Goal: Task Accomplishment & Management: Use online tool/utility

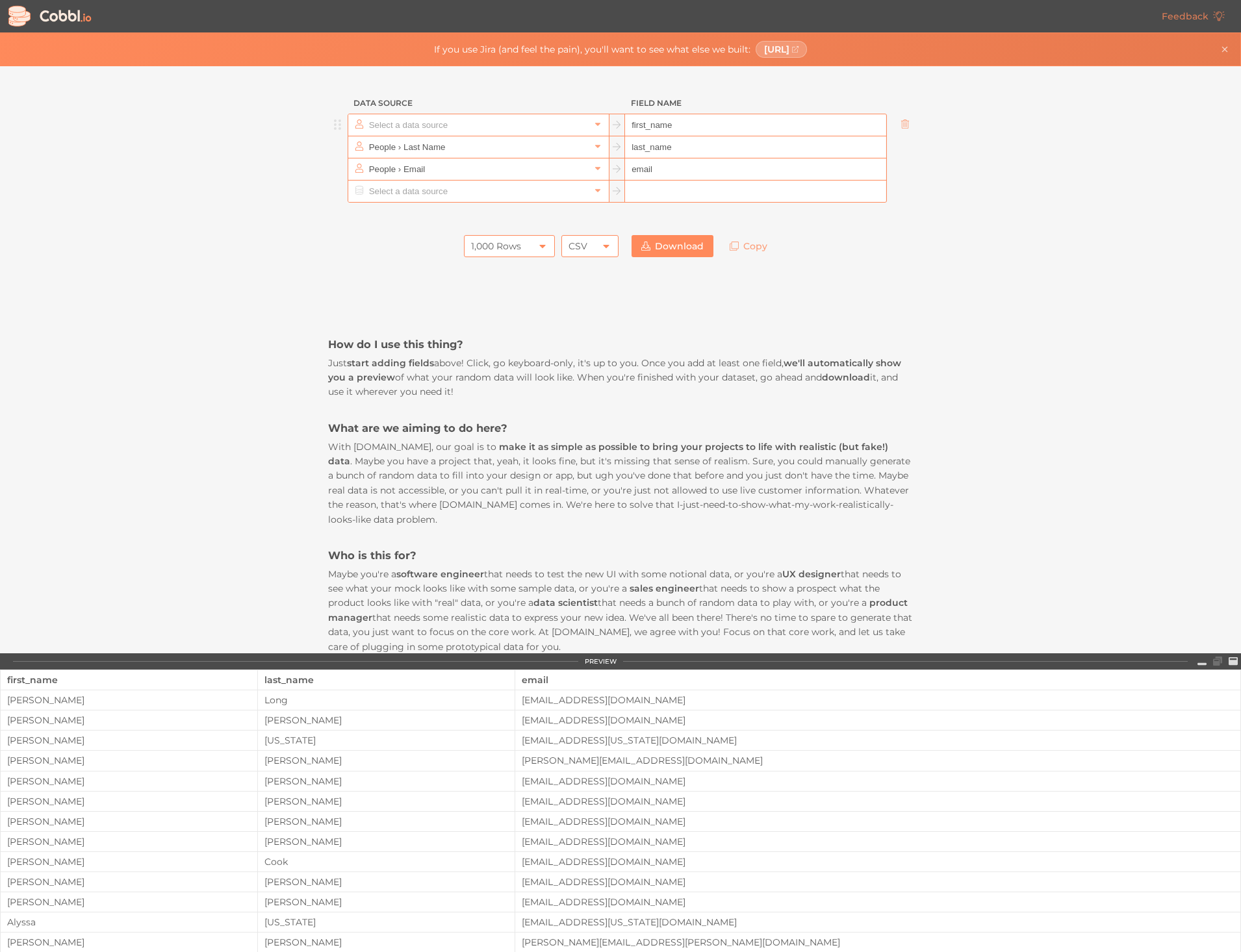
click at [436, 121] on input "text" at bounding box center [478, 124] width 224 height 22
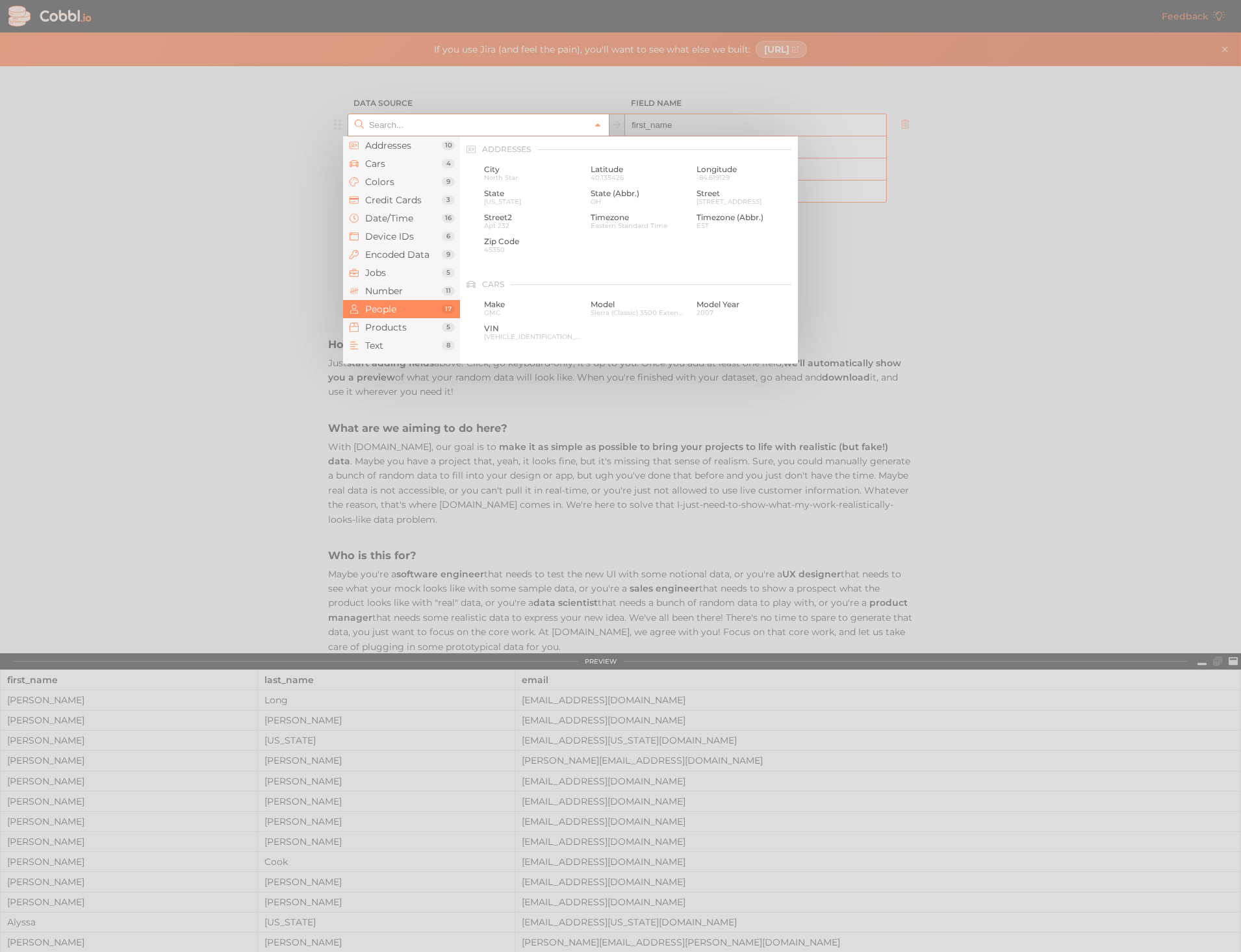
scroll to position [1000, 0]
click at [381, 160] on span "Cars" at bounding box center [403, 164] width 77 height 10
click at [501, 169] on span "Make" at bounding box center [533, 170] width 97 height 9
type input "Cars › Make"
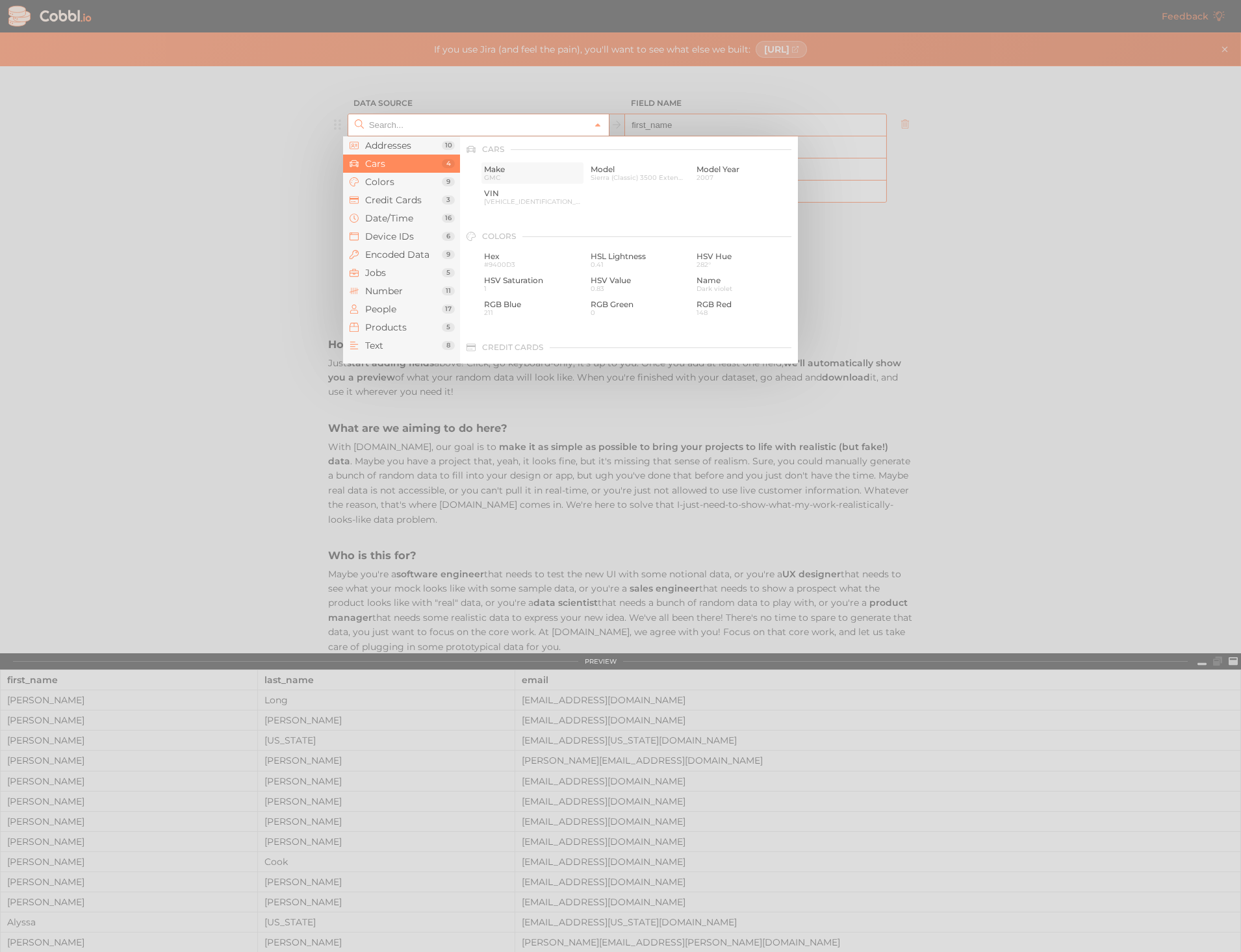
type input "make"
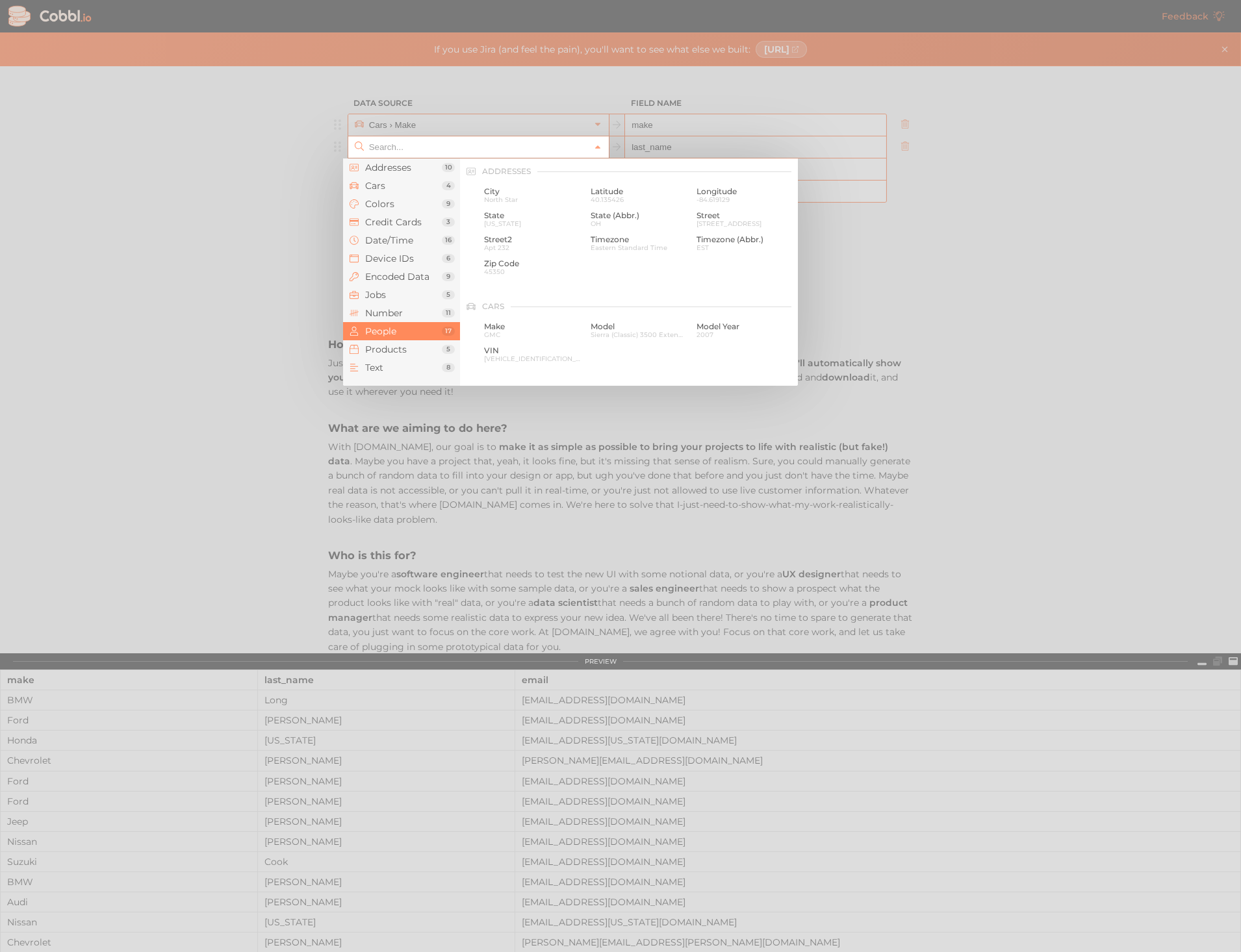
click at [463, 152] on input "text" at bounding box center [478, 147] width 224 height 22
click at [392, 183] on span "Cars" at bounding box center [403, 186] width 77 height 10
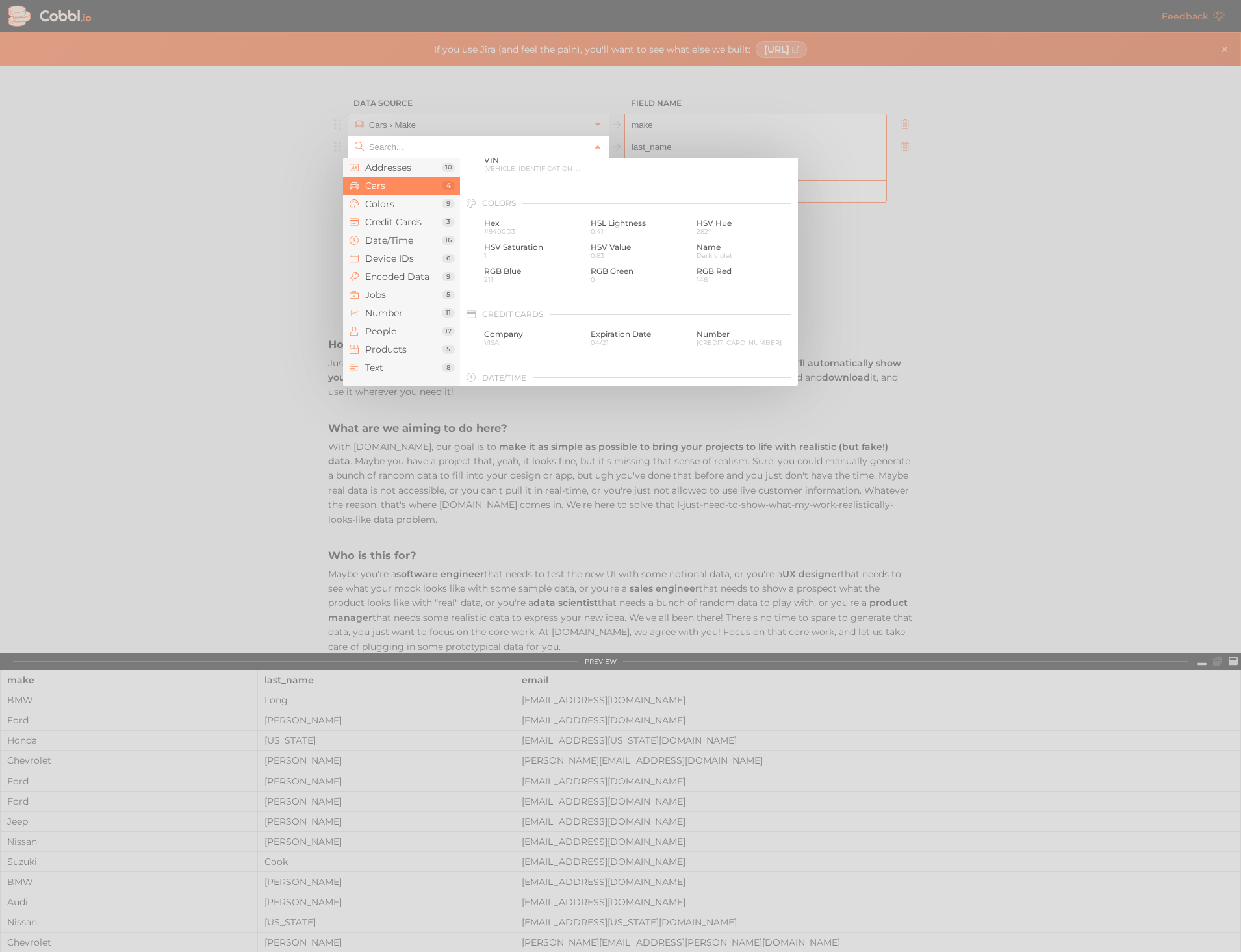
scroll to position [135, 0]
click at [596, 187] on span "Model" at bounding box center [639, 192] width 97 height 9
type input "Cars › Model"
type input "model"
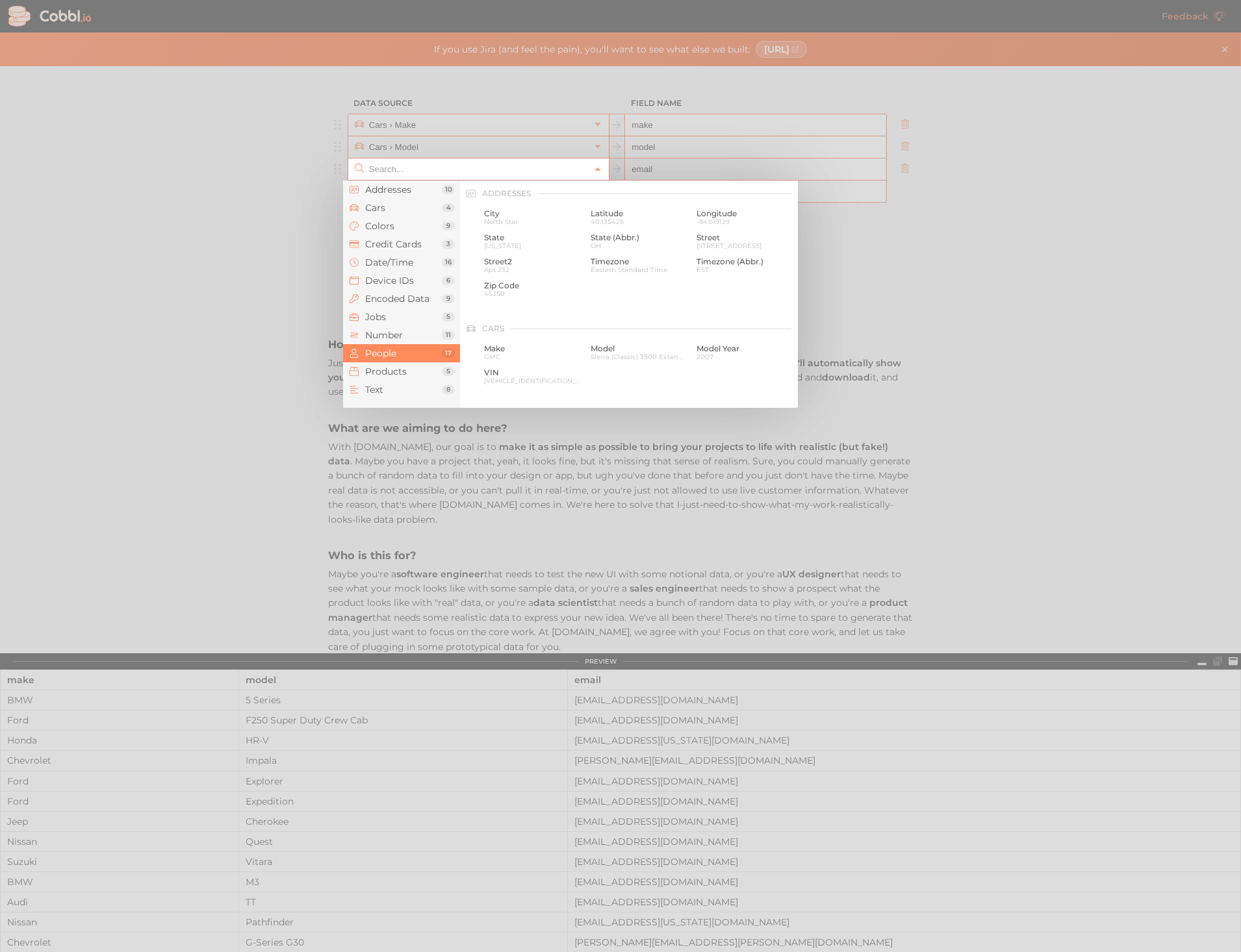
click at [427, 167] on input "text" at bounding box center [478, 169] width 224 height 22
type input "People › Email"
click at [378, 208] on span "Cars" at bounding box center [403, 208] width 77 height 10
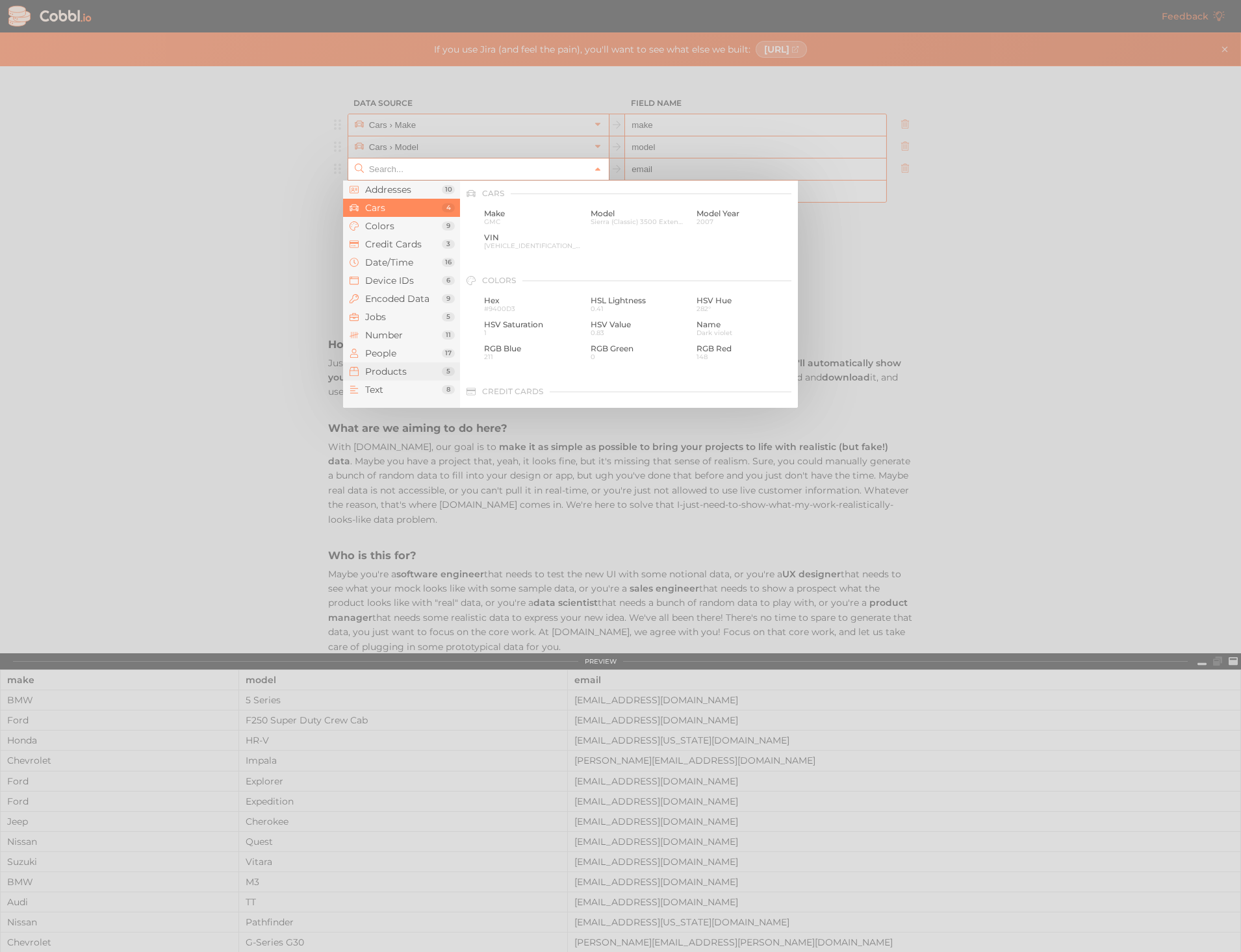
click at [400, 369] on span "Products" at bounding box center [403, 371] width 77 height 10
click at [392, 334] on span "Number" at bounding box center [403, 335] width 77 height 10
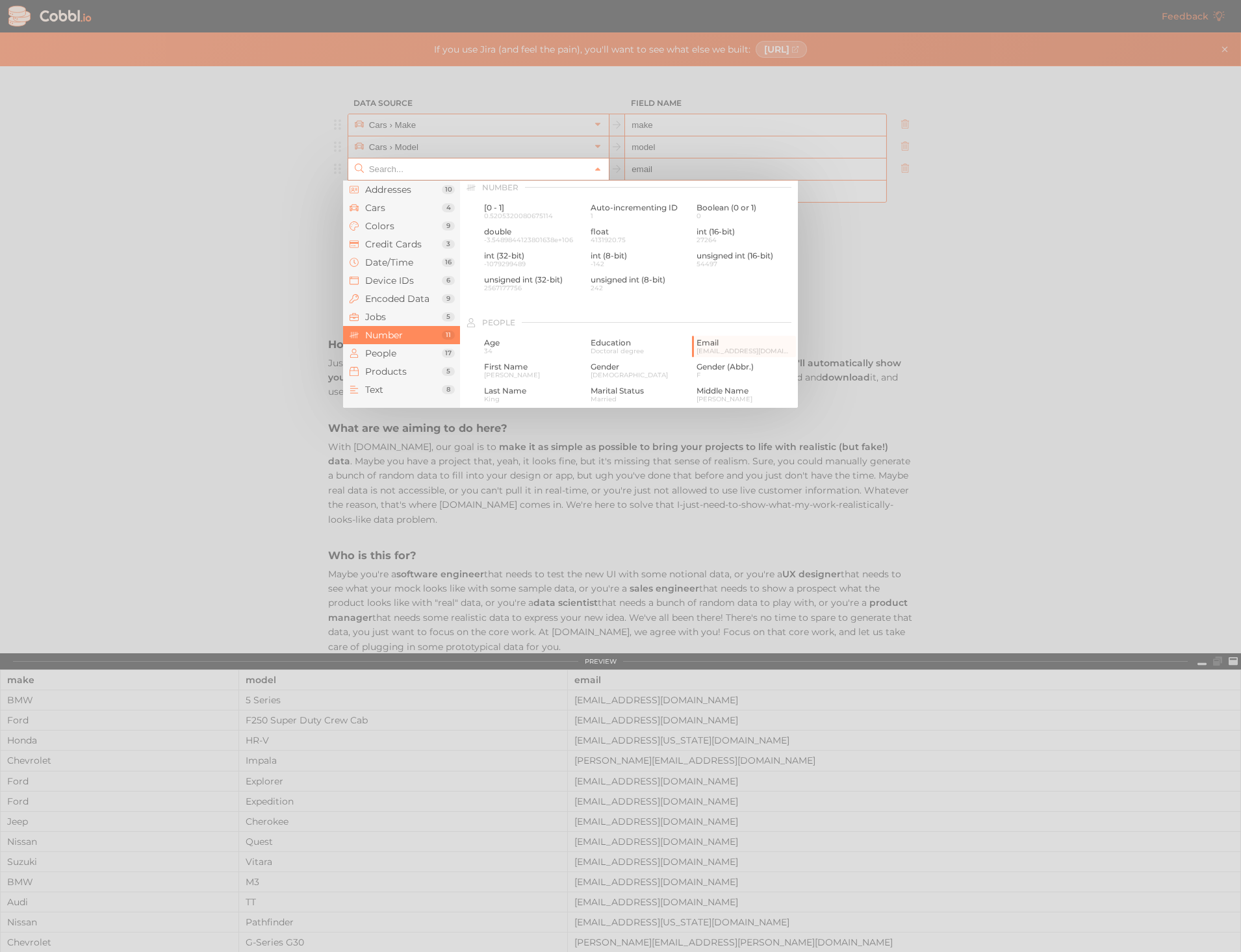
scroll to position [866, 0]
click at [387, 210] on span "Cars" at bounding box center [403, 208] width 77 height 10
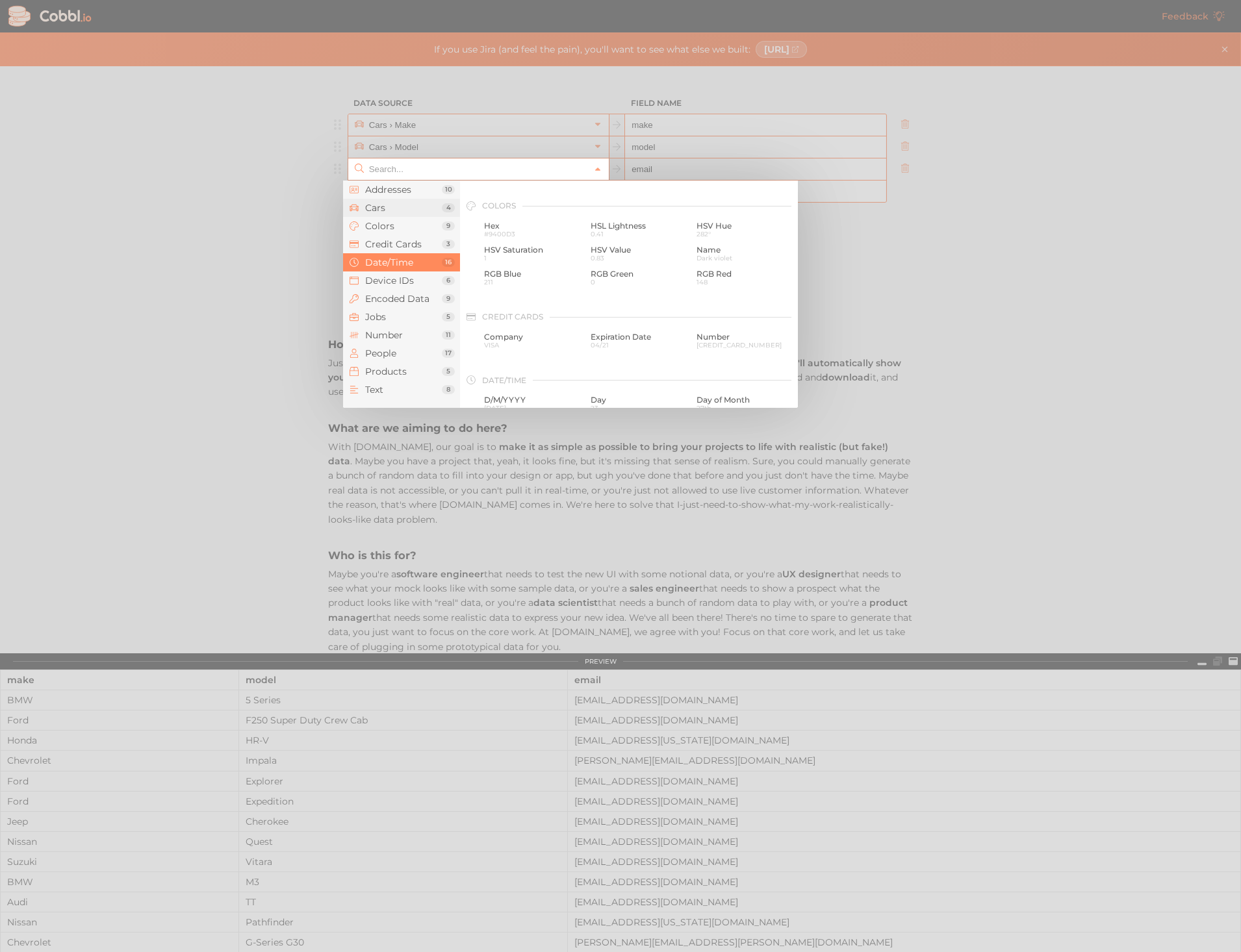
scroll to position [135, 0]
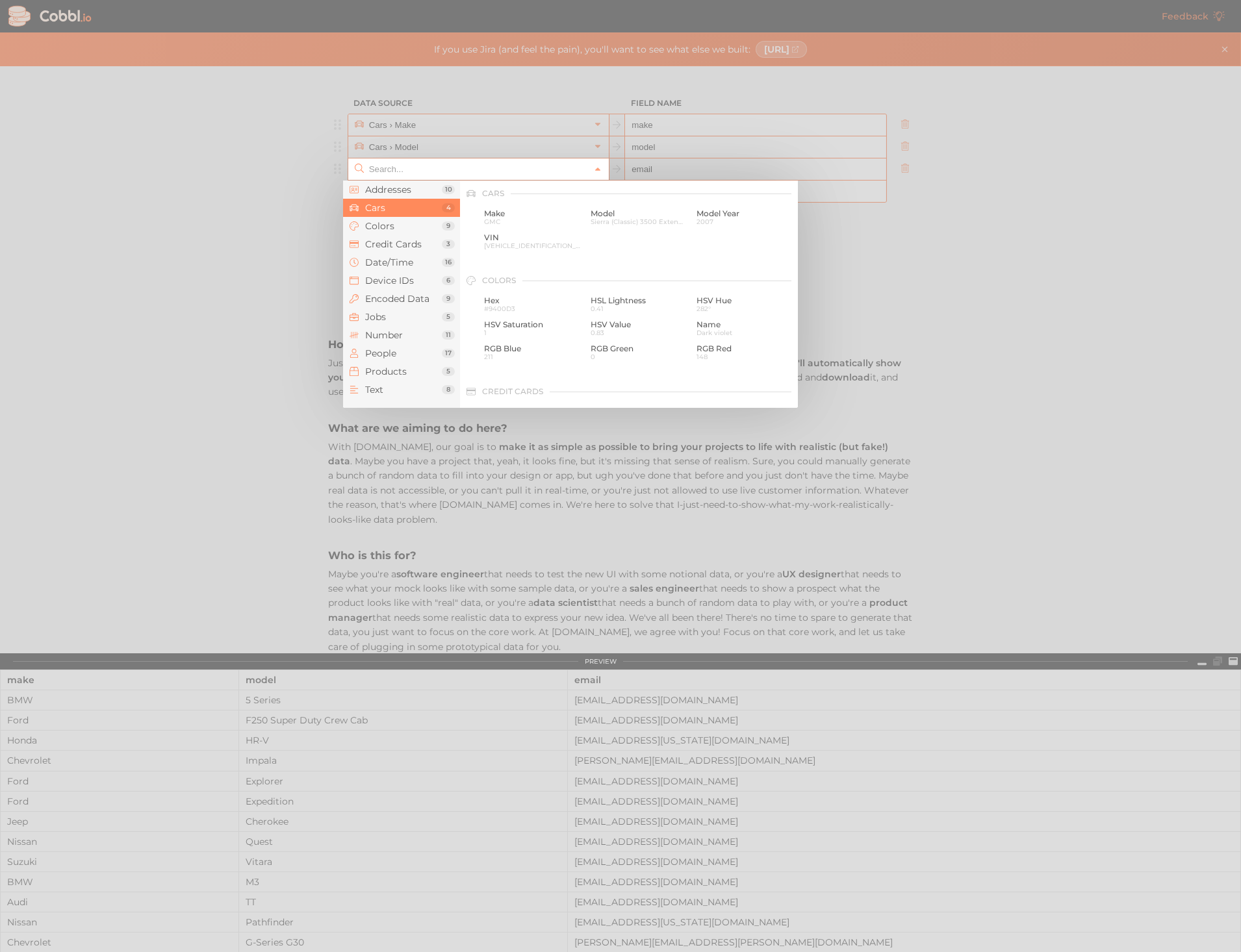
click at [243, 218] on div at bounding box center [620, 476] width 1241 height 952
type input "People › Email"
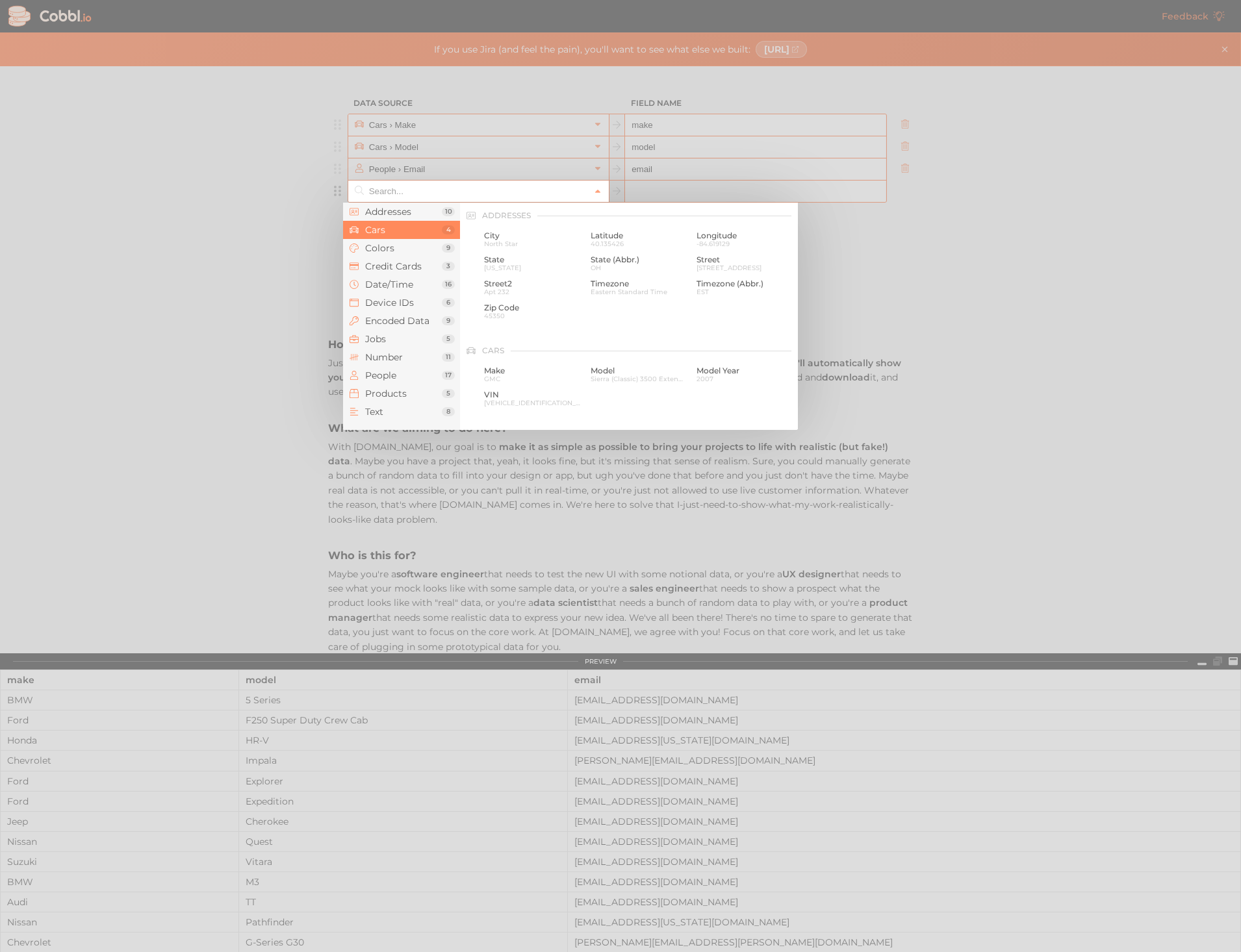
click at [446, 193] on input "text" at bounding box center [478, 191] width 224 height 22
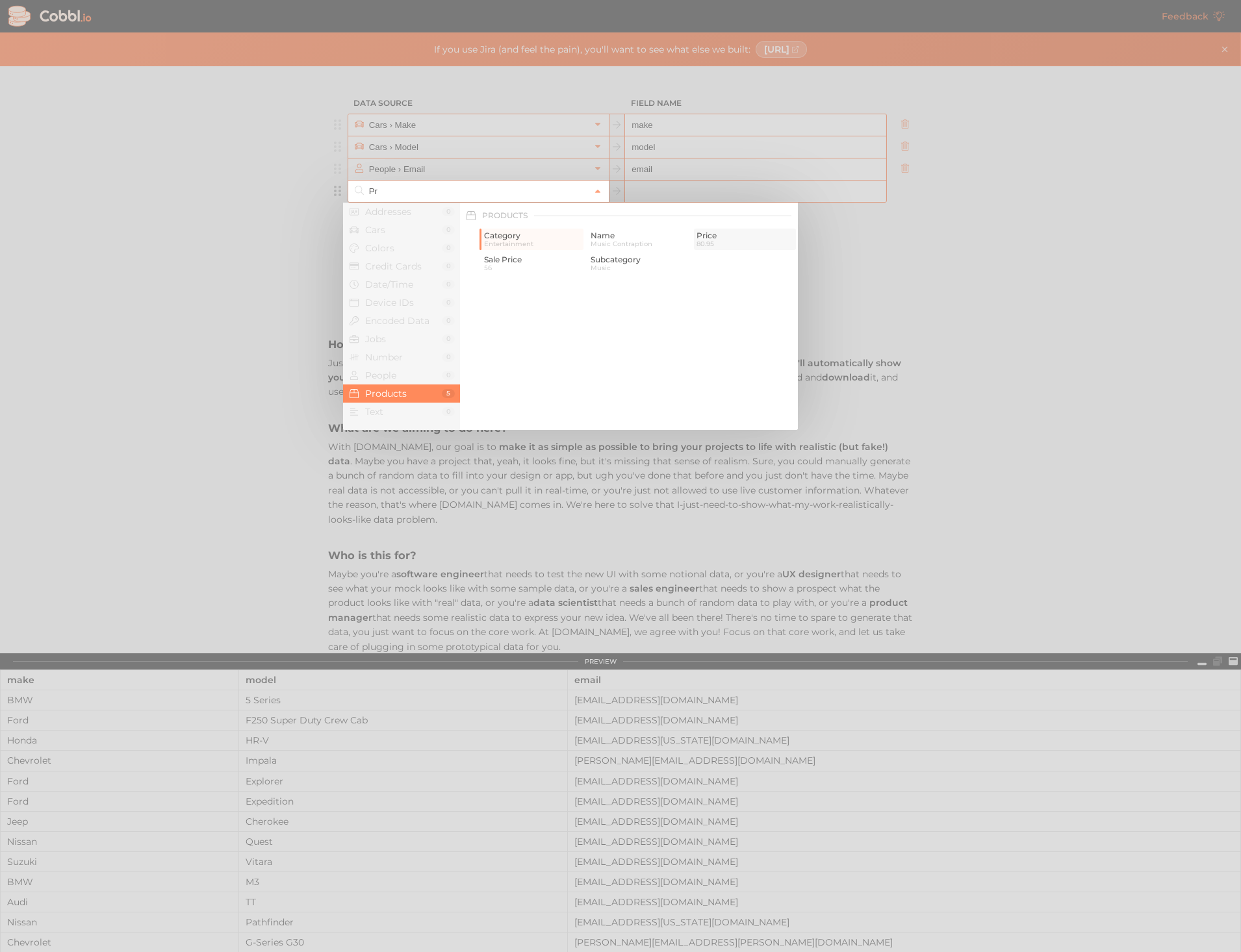
click at [697, 237] on span "Price" at bounding box center [745, 236] width 97 height 9
type input "Products › Price"
type input "price"
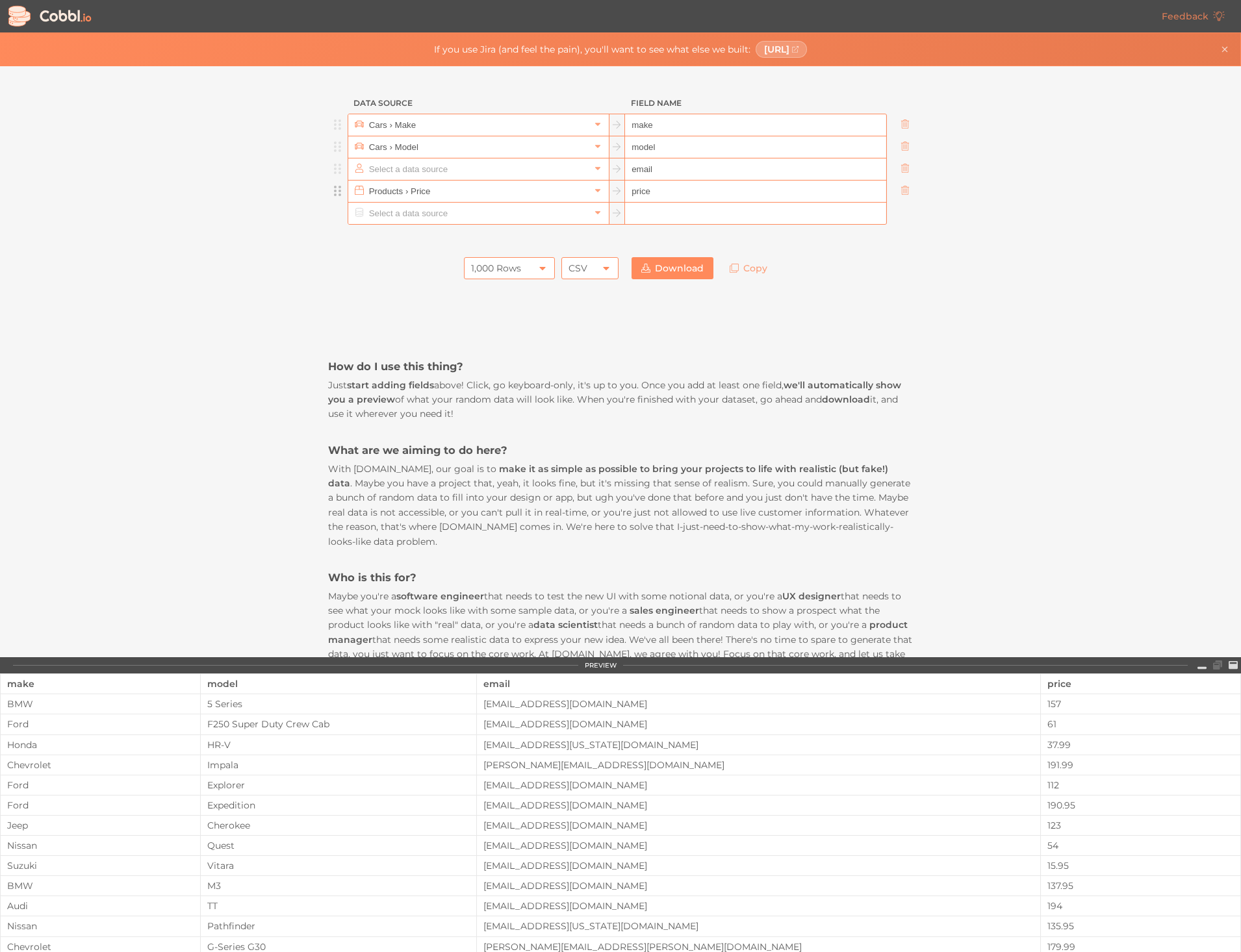
click at [508, 175] on input "text" at bounding box center [478, 169] width 224 height 22
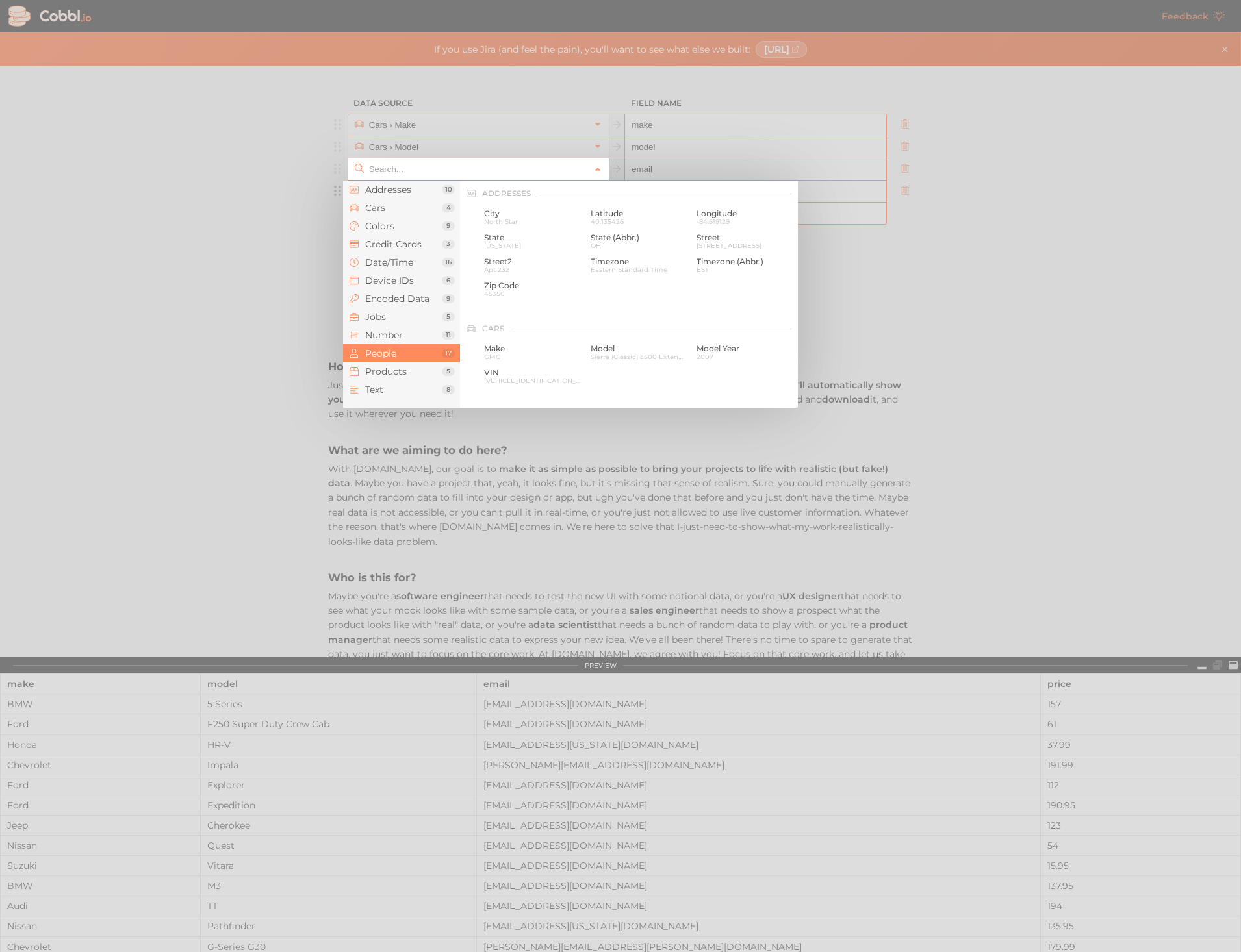
scroll to position [1000, 0]
click at [277, 167] on div at bounding box center [620, 476] width 1241 height 952
type input "People › Email"
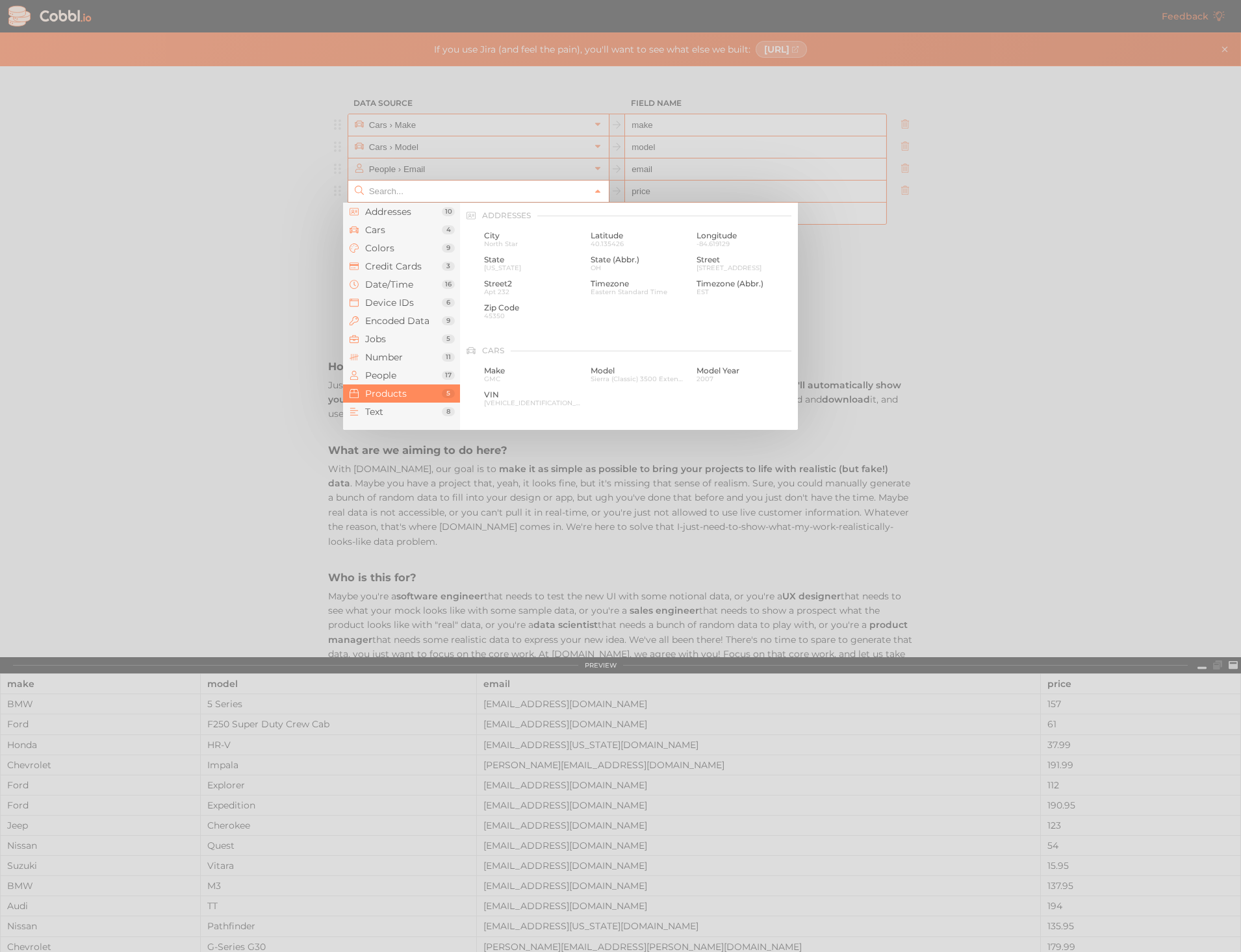
scroll to position [1183, 0]
drag, startPoint x: 441, startPoint y: 191, endPoint x: 330, endPoint y: 184, distance: 111.2
click at [348, 184] on div "Addresses 10 Cars 4 Colors 9 Credit Cards 3 Date/Time 16 Device IDs 6 Encoded D…" at bounding box center [478, 191] width 261 height 22
type input "Products › Price"
drag, startPoint x: 429, startPoint y: 197, endPoint x: 356, endPoint y: 192, distance: 73.2
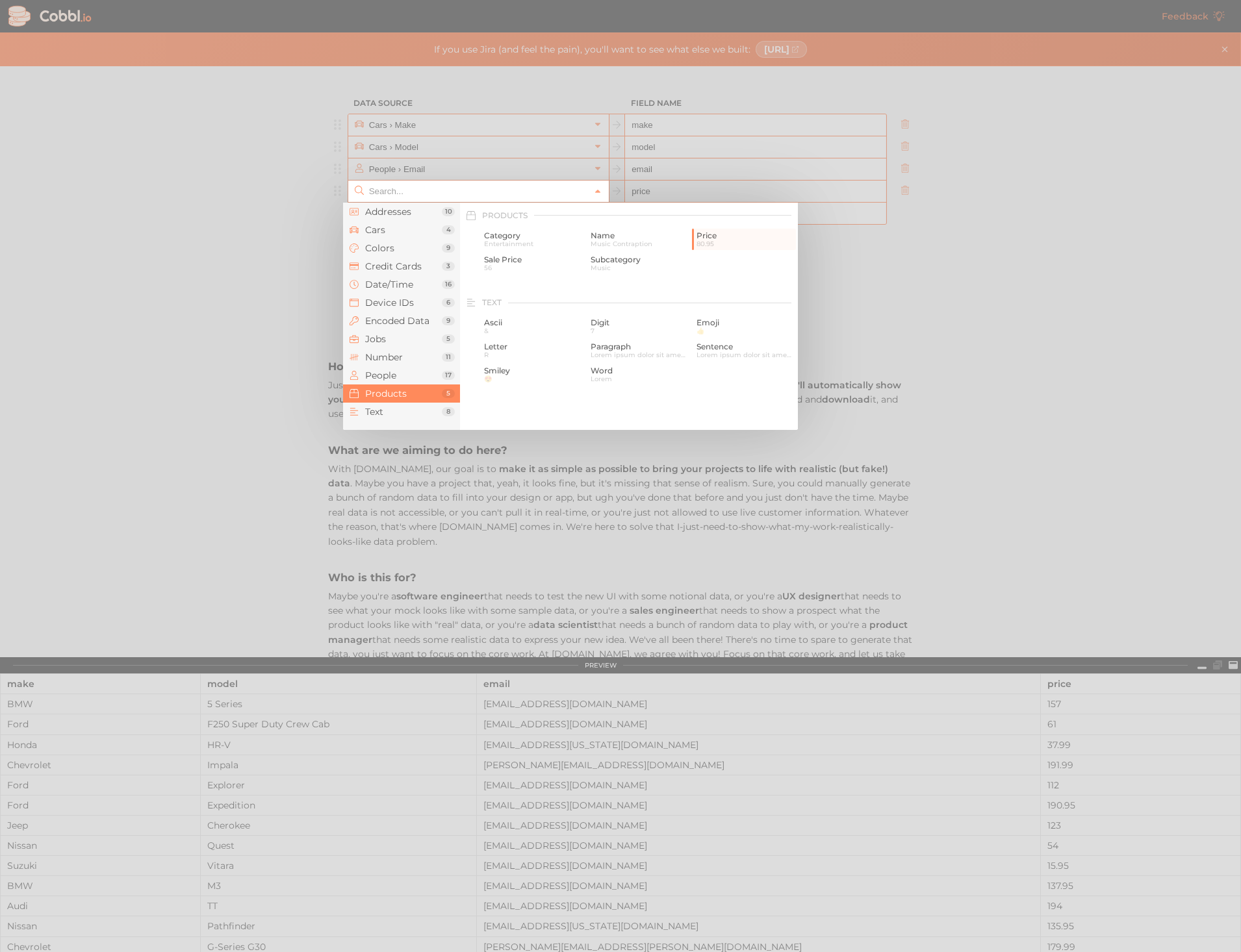
click at [356, 192] on div at bounding box center [478, 191] width 261 height 22
click at [223, 206] on div at bounding box center [620, 476] width 1241 height 952
type input "Products › Price"
click at [594, 189] on icon at bounding box center [598, 192] width 9 height 9
click at [220, 283] on div at bounding box center [620, 476] width 1241 height 952
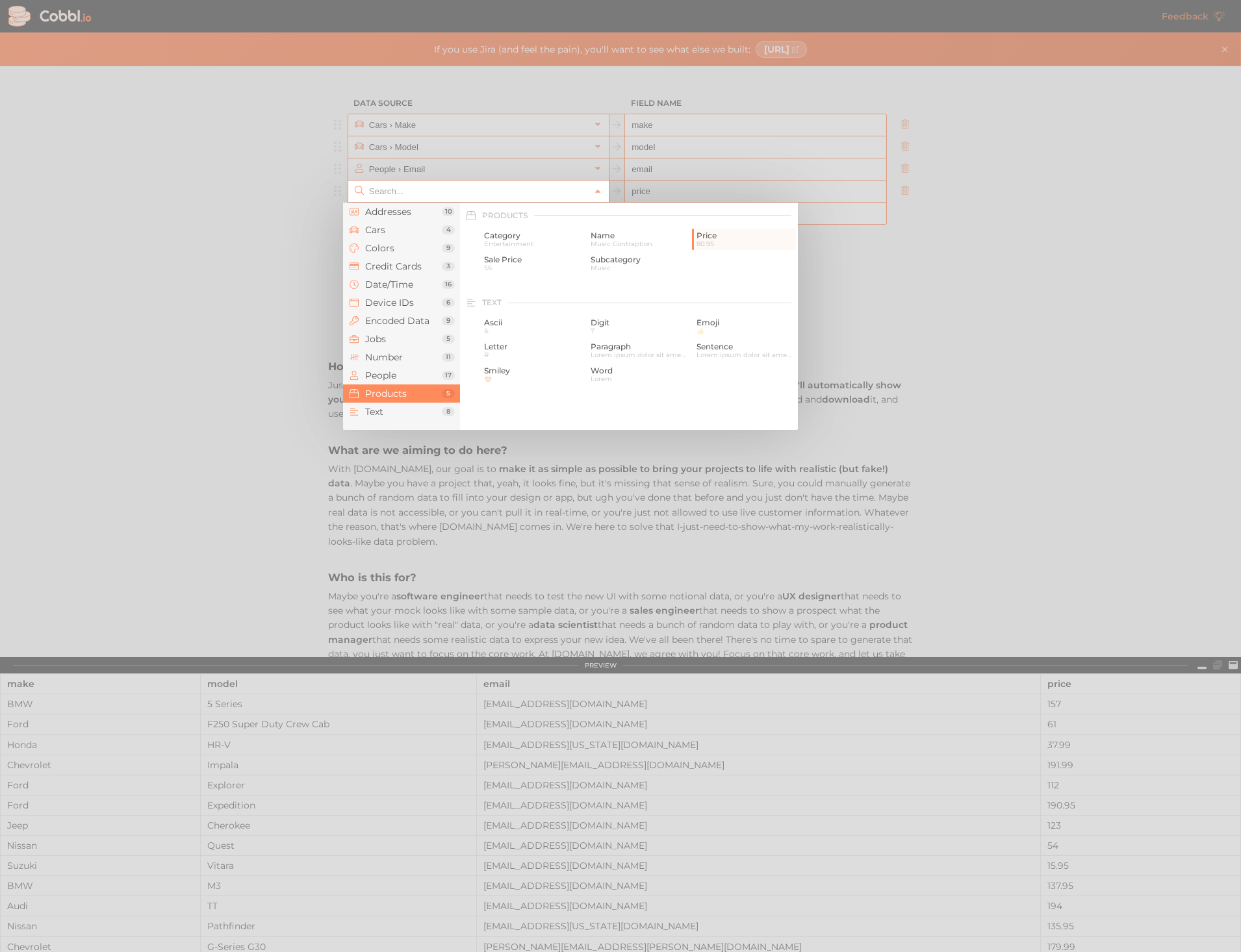
type input "Products › Price"
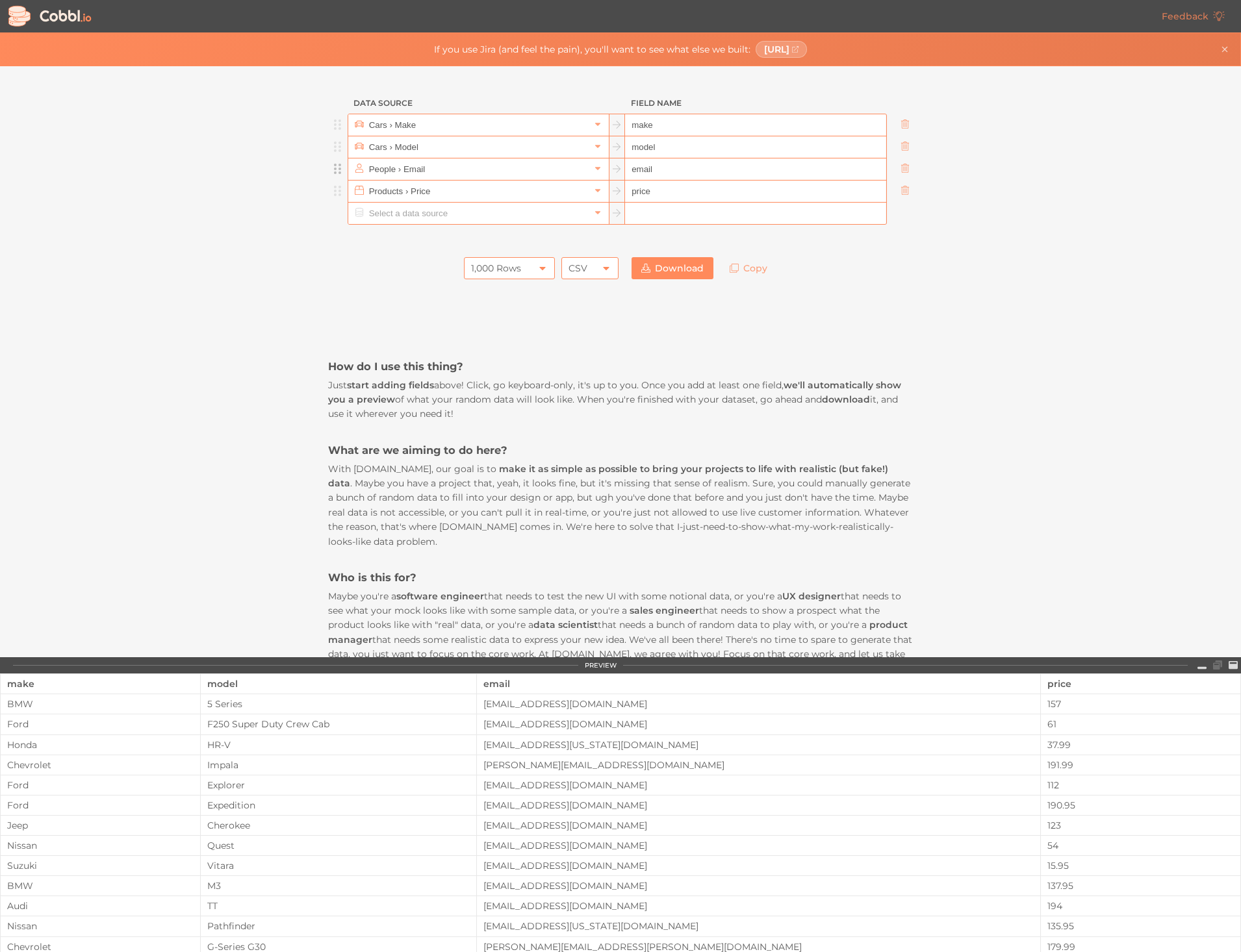
click at [339, 170] on circle at bounding box center [340, 169] width 3 height 3
drag, startPoint x: 335, startPoint y: 170, endPoint x: 328, endPoint y: 169, distance: 7.1
click at [328, 169] on div at bounding box center [338, 169] width 20 height 23
click at [900, 168] on icon at bounding box center [905, 168] width 9 height 9
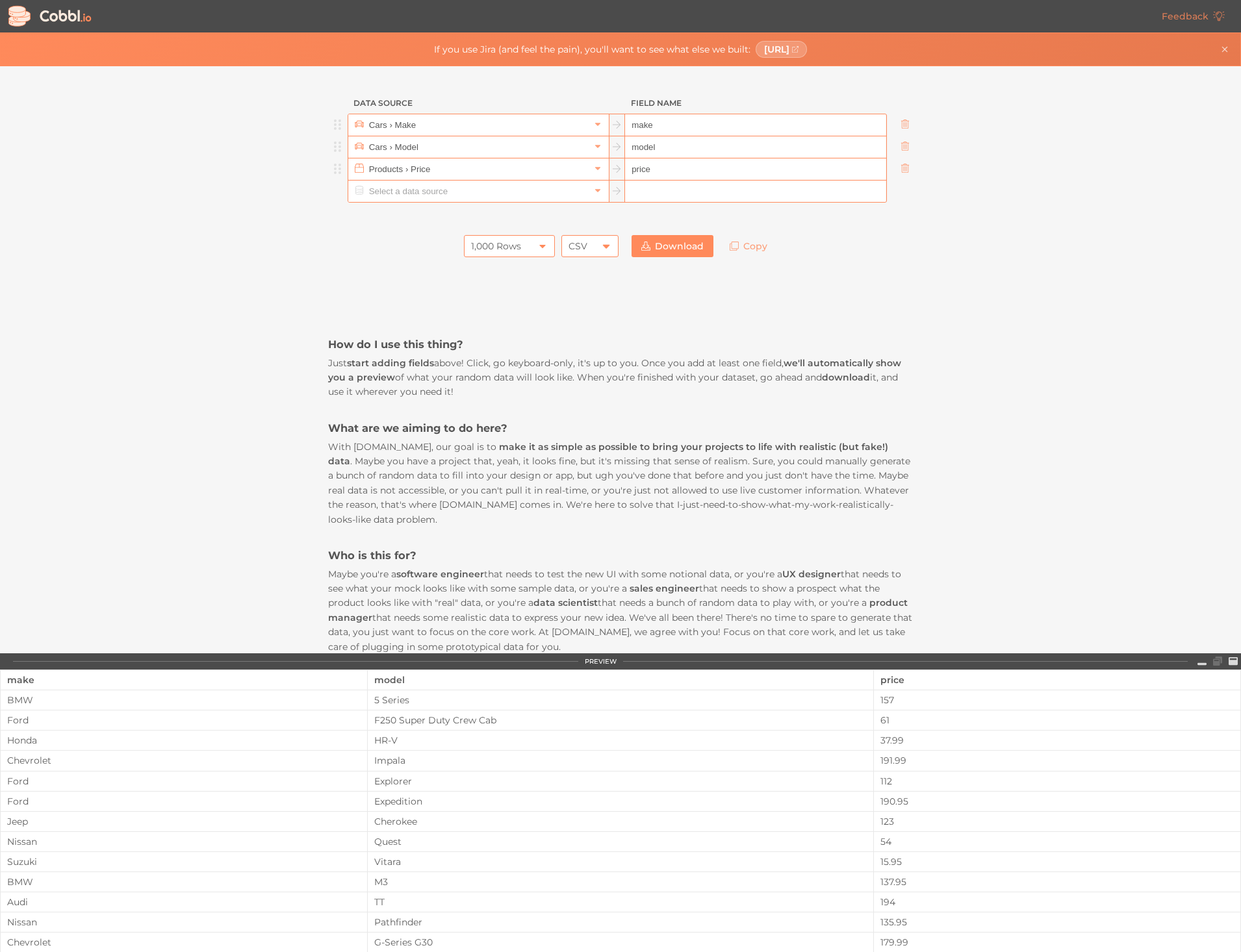
click at [605, 248] on icon at bounding box center [606, 246] width 10 height 10
click at [605, 247] on icon at bounding box center [605, 246] width 6 height 3
click at [601, 251] on icon at bounding box center [606, 246] width 10 height 10
click at [663, 246] on link "Download" at bounding box center [672, 246] width 82 height 22
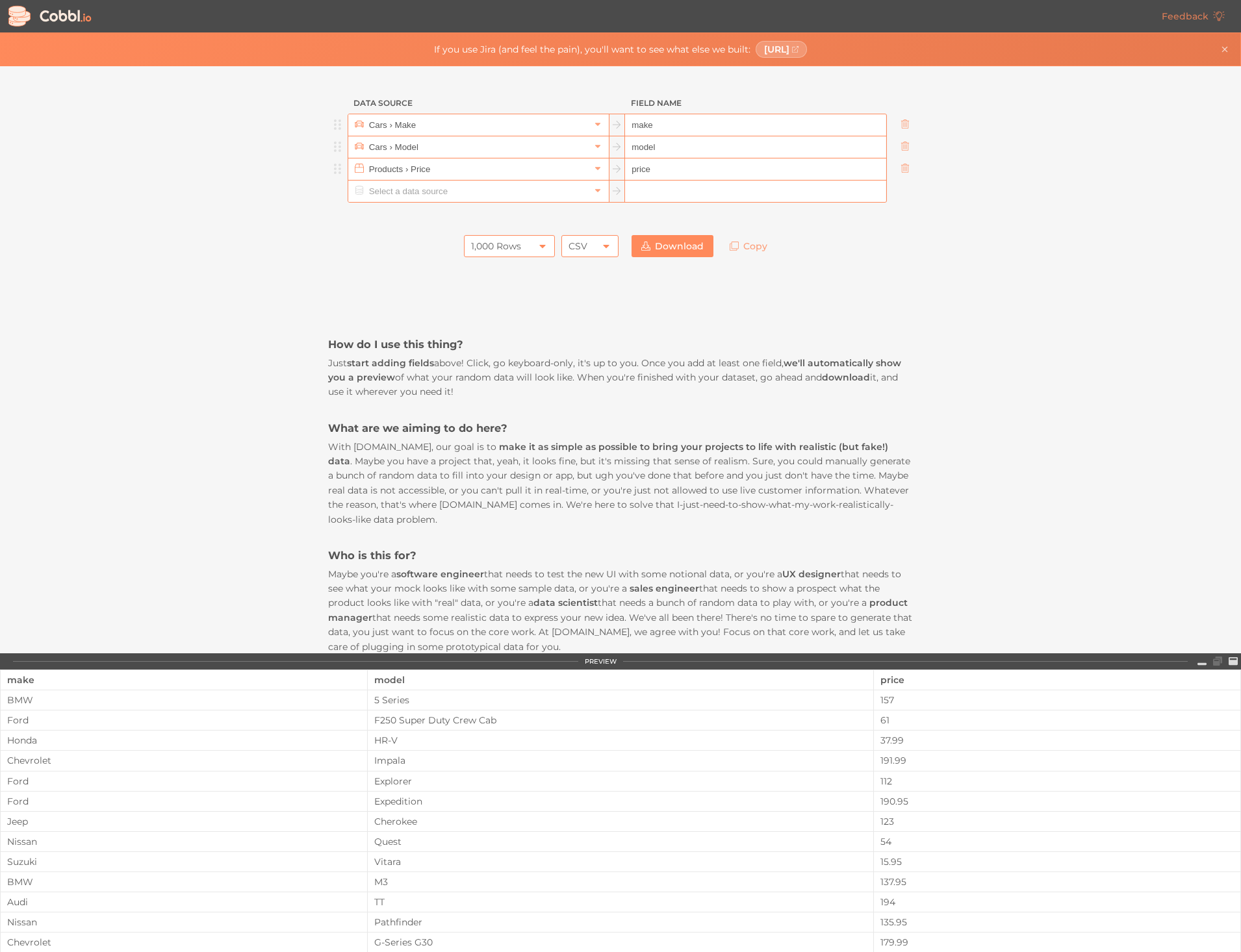
click at [670, 170] on input "price" at bounding box center [755, 170] width 261 height 22
click at [505, 174] on input "text" at bounding box center [478, 169] width 224 height 22
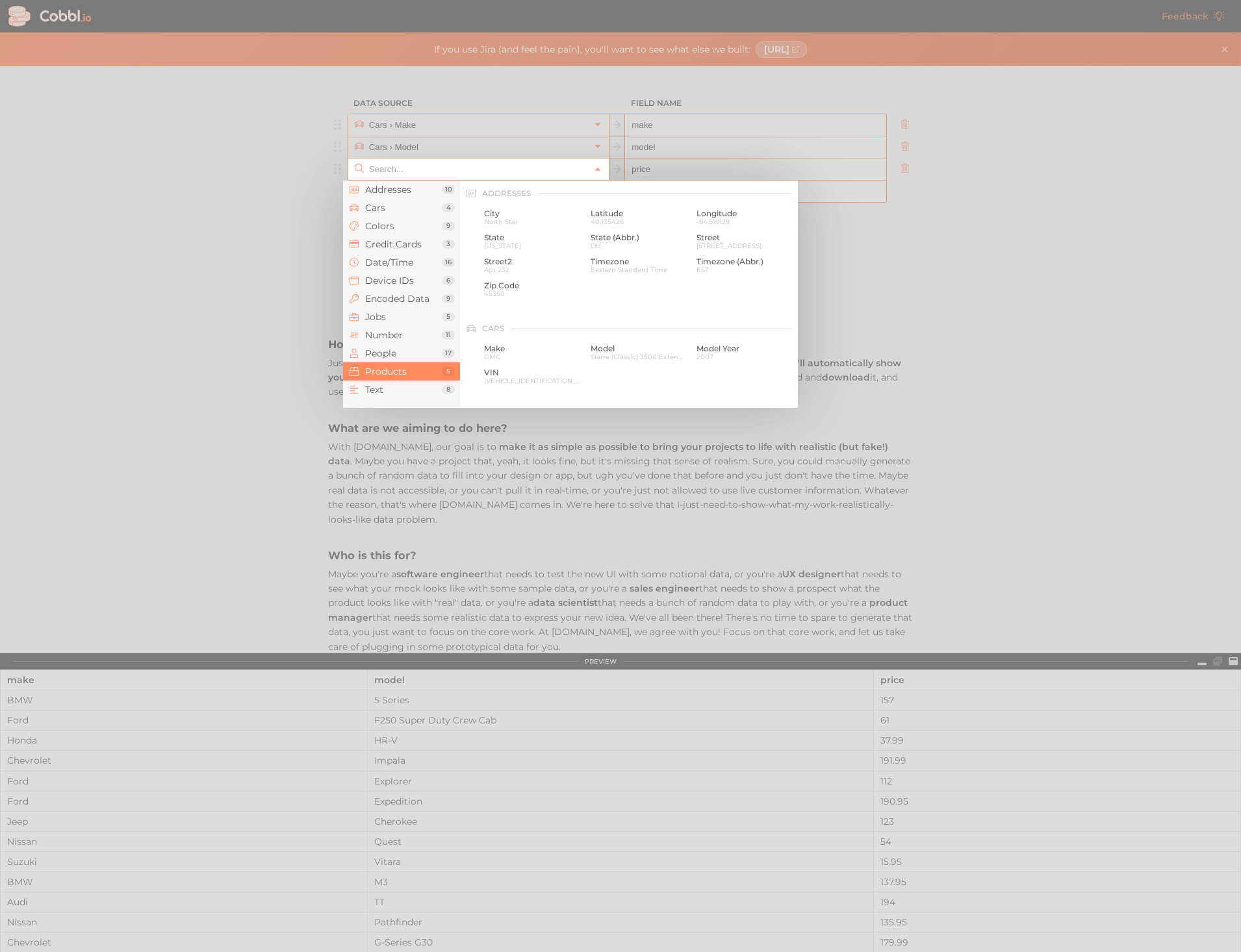
scroll to position [1183, 0]
click at [391, 205] on span "Cars" at bounding box center [403, 208] width 77 height 10
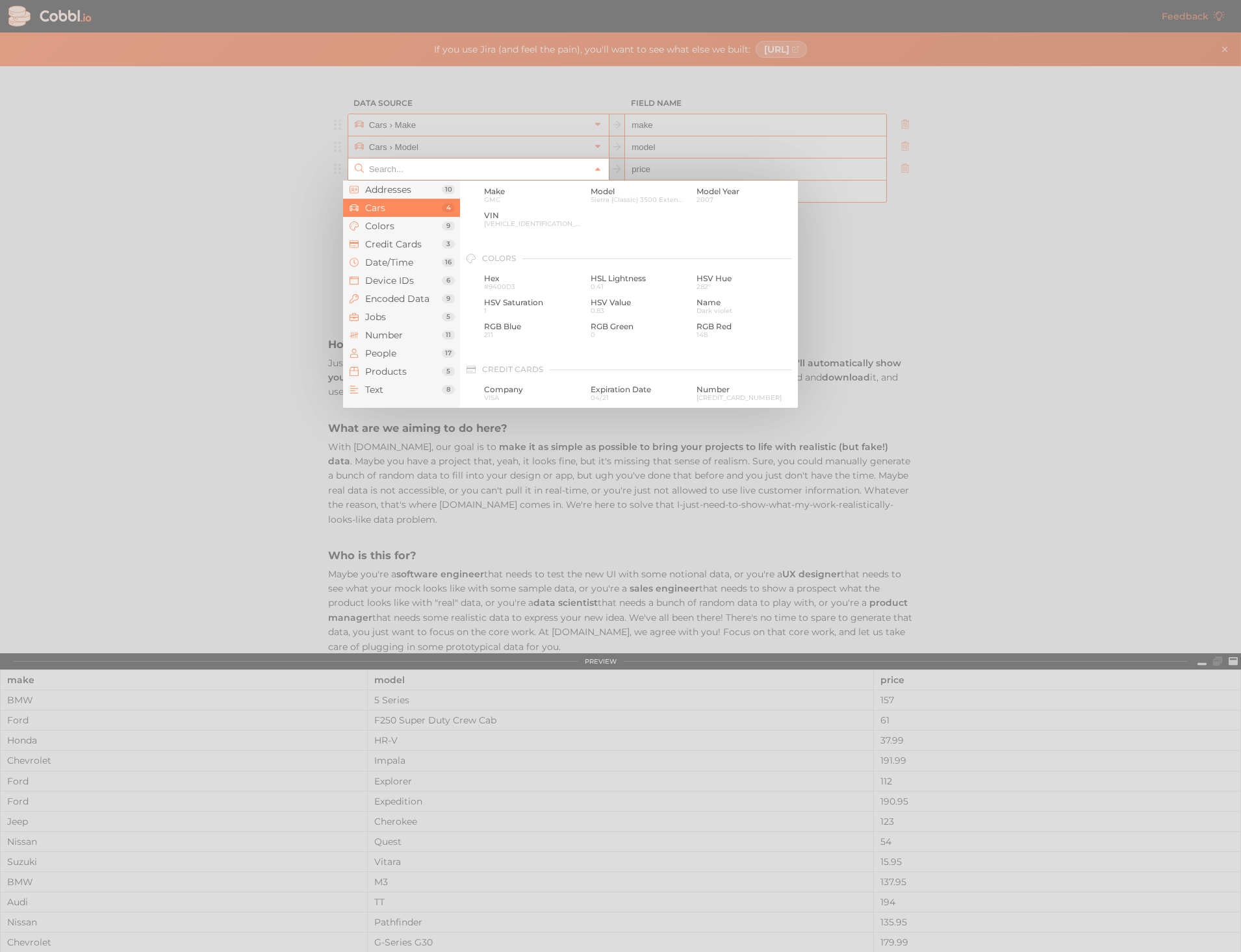
scroll to position [135, 0]
type input "Products › Price"
